Goal: Use online tool/utility: Use online tool/utility

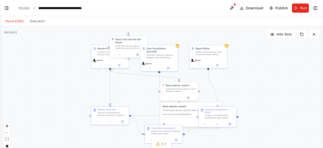
drag, startPoint x: 154, startPoint y: 77, endPoint x: 154, endPoint y: 92, distance: 14.6
click at [154, 92] on div ".deletable-edge-delete-btn { width: 20px; height: 20px; border: 0px solid #ffff…" at bounding box center [161, 89] width 323 height 126
click at [6, 6] on button "Toggle Left Sidebar" at bounding box center [6, 8] width 7 height 7
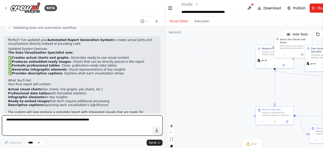
click at [17, 122] on textarea at bounding box center [82, 125] width 161 height 20
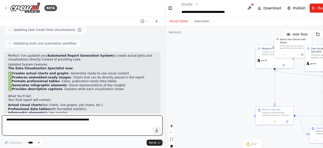
scroll to position [507, 0]
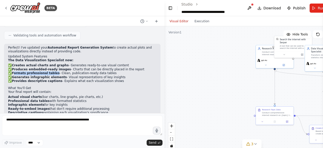
drag, startPoint x: 14, startPoint y: 58, endPoint x: 52, endPoint y: 59, distance: 38.4
click at [52, 71] on li "✅ Formats professional tables - Clean, publication-ready data tables" at bounding box center [82, 73] width 148 height 4
drag, startPoint x: 13, startPoint y: 61, endPoint x: 59, endPoint y: 62, distance: 46.5
click at [59, 75] on li "✅ Generates infographic elements - Visual representations of key insights" at bounding box center [82, 77] width 148 height 4
click at [60, 90] on p "Your final report will contain:" at bounding box center [82, 92] width 148 height 4
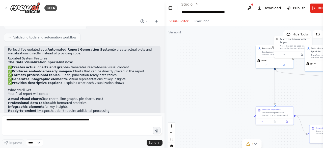
scroll to position [514, 0]
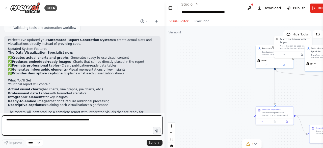
click at [29, 120] on textarea at bounding box center [82, 125] width 161 height 20
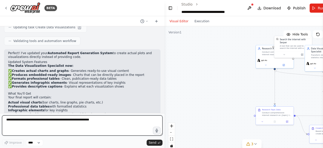
scroll to position [501, 0]
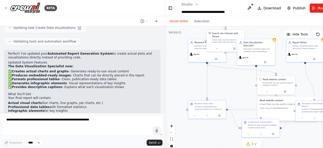
drag, startPoint x: 231, startPoint y: 86, endPoint x: 163, endPoint y: 80, distance: 67.9
click at [163, 80] on div "BETA I want to create a report generation system where the report will contain …" at bounding box center [161, 74] width 323 height 148
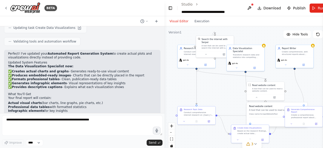
drag, startPoint x: 239, startPoint y: 85, endPoint x: 228, endPoint y: 90, distance: 12.1
click at [228, 90] on div ".deletable-edge-delete-btn { width: 20px; height: 20px; border: 0px solid #ffff…" at bounding box center [252, 89] width 175 height 126
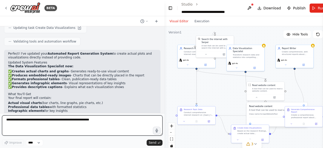
click at [43, 122] on textarea at bounding box center [82, 125] width 161 height 20
click at [51, 119] on textarea at bounding box center [82, 125] width 161 height 20
type textarea "*"
